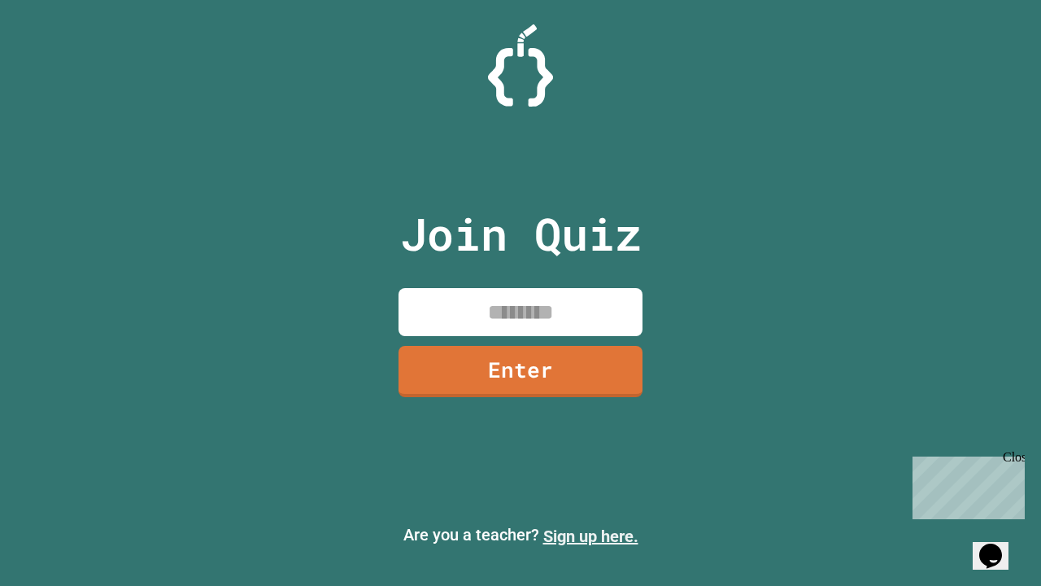
click at [590, 536] on link "Sign up here." at bounding box center [590, 536] width 95 height 20
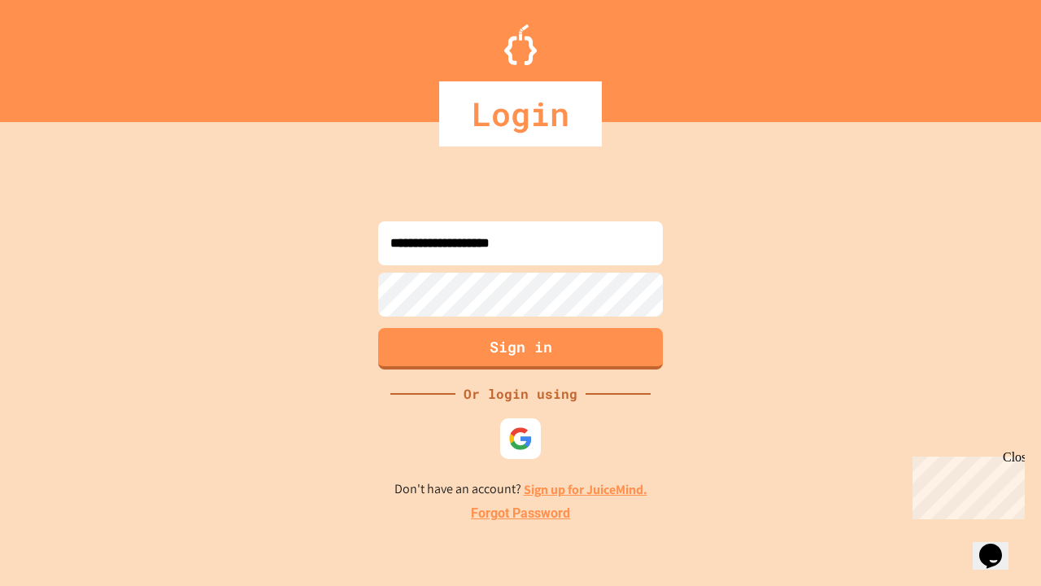
type input "**********"
